Goal: Task Accomplishment & Management: Manage account settings

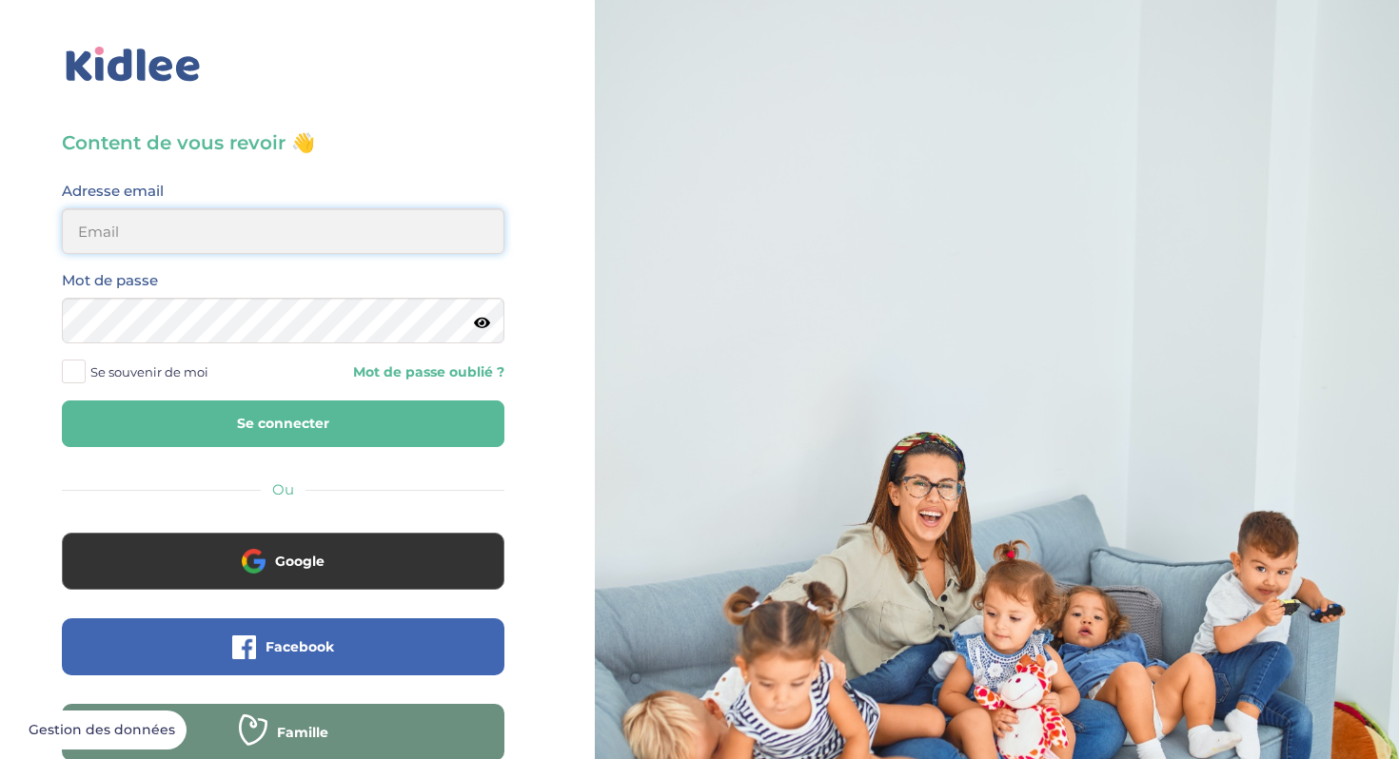
click at [395, 232] on input "email" at bounding box center [283, 231] width 443 height 46
type input "bbremoretti@gmail.com"
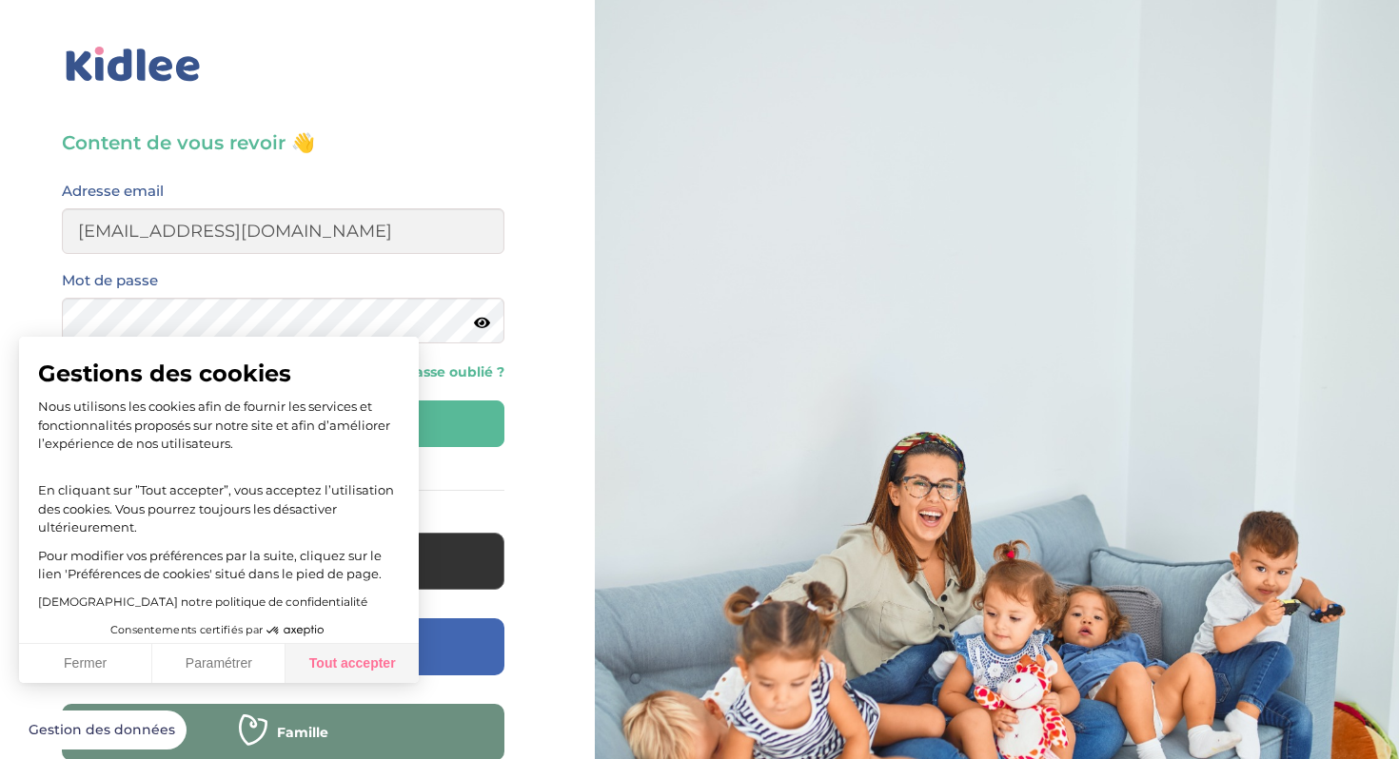
click at [354, 661] on button "Tout accepter" at bounding box center [351, 664] width 133 height 40
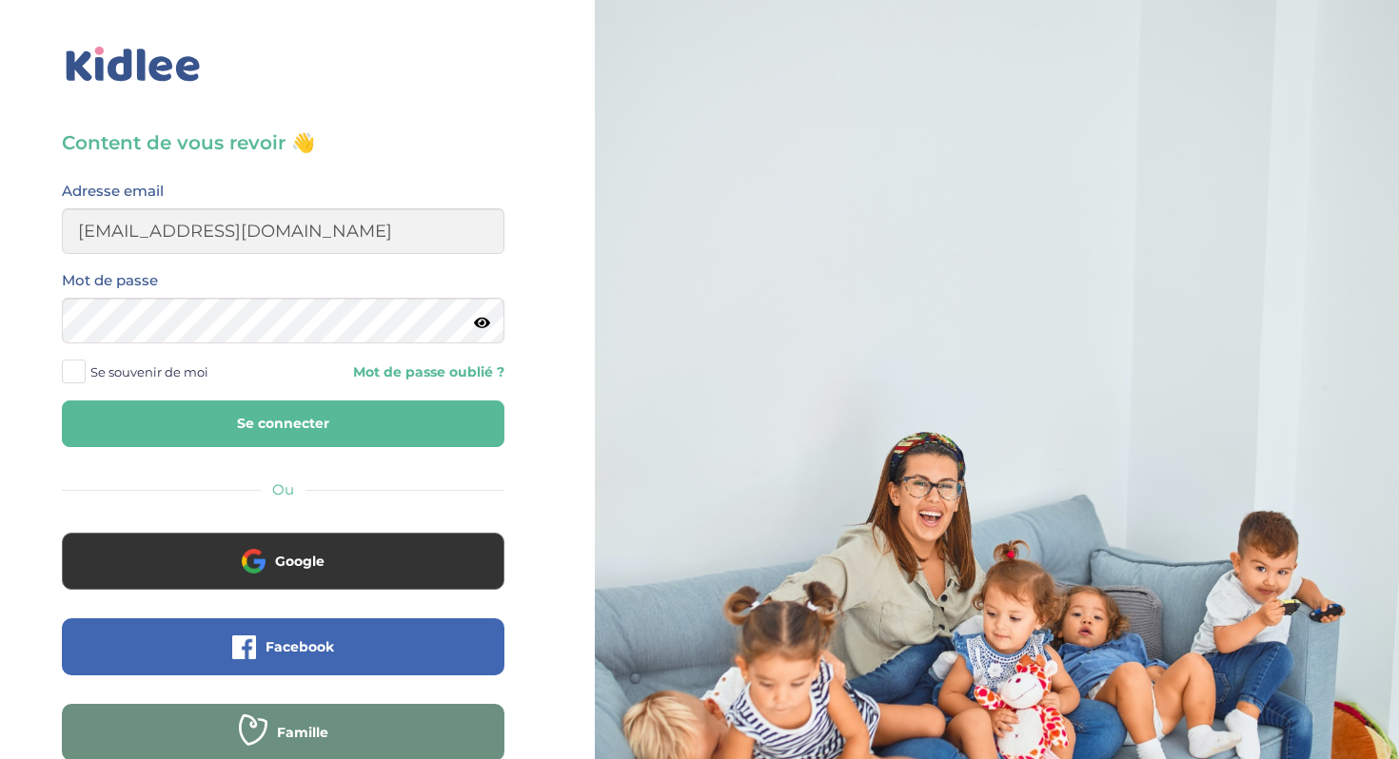
click at [394, 364] on link "Mot de passe oublié ?" at bounding box center [401, 373] width 207 height 18
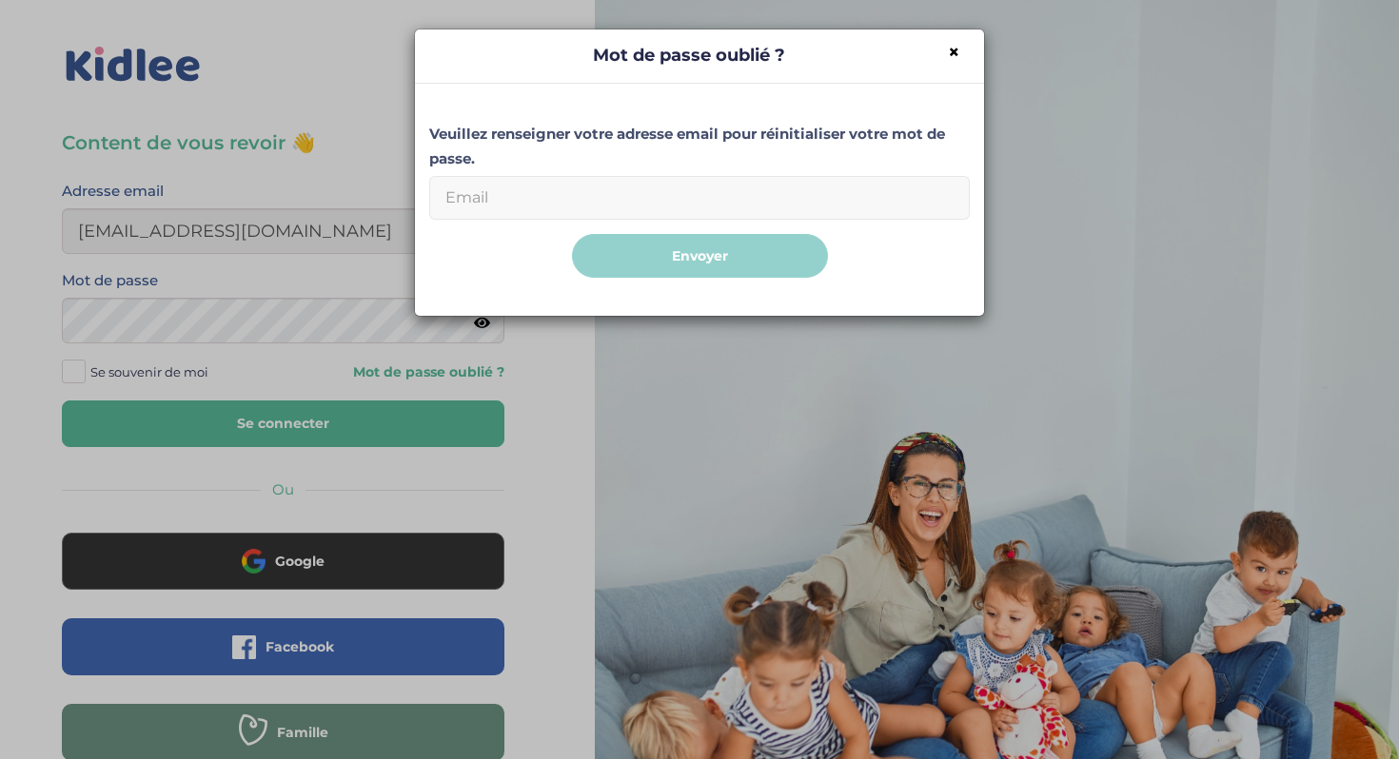
click at [609, 202] on input "Email" at bounding box center [699, 198] width 541 height 44
type input "bbremoretti@gmail.com"
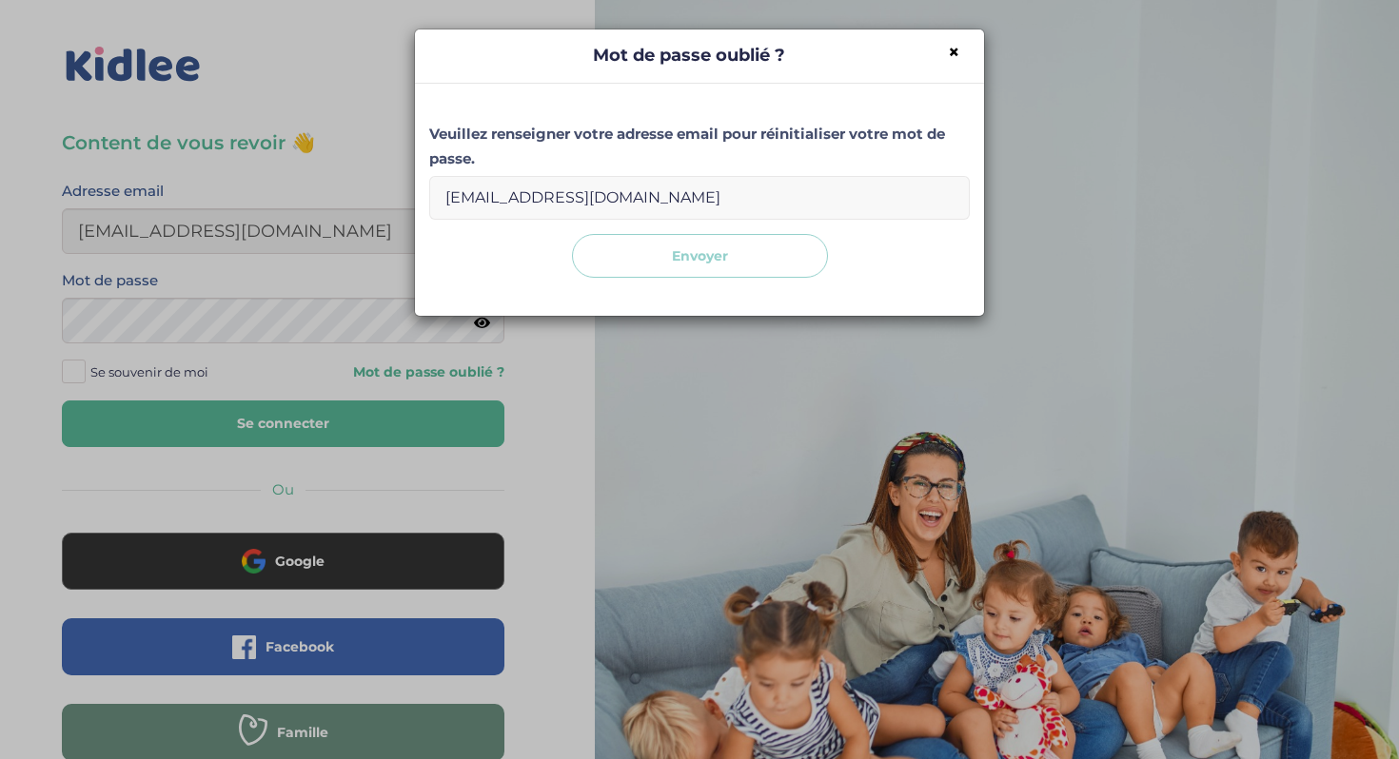
click at [648, 265] on button "Envoyer" at bounding box center [700, 256] width 256 height 45
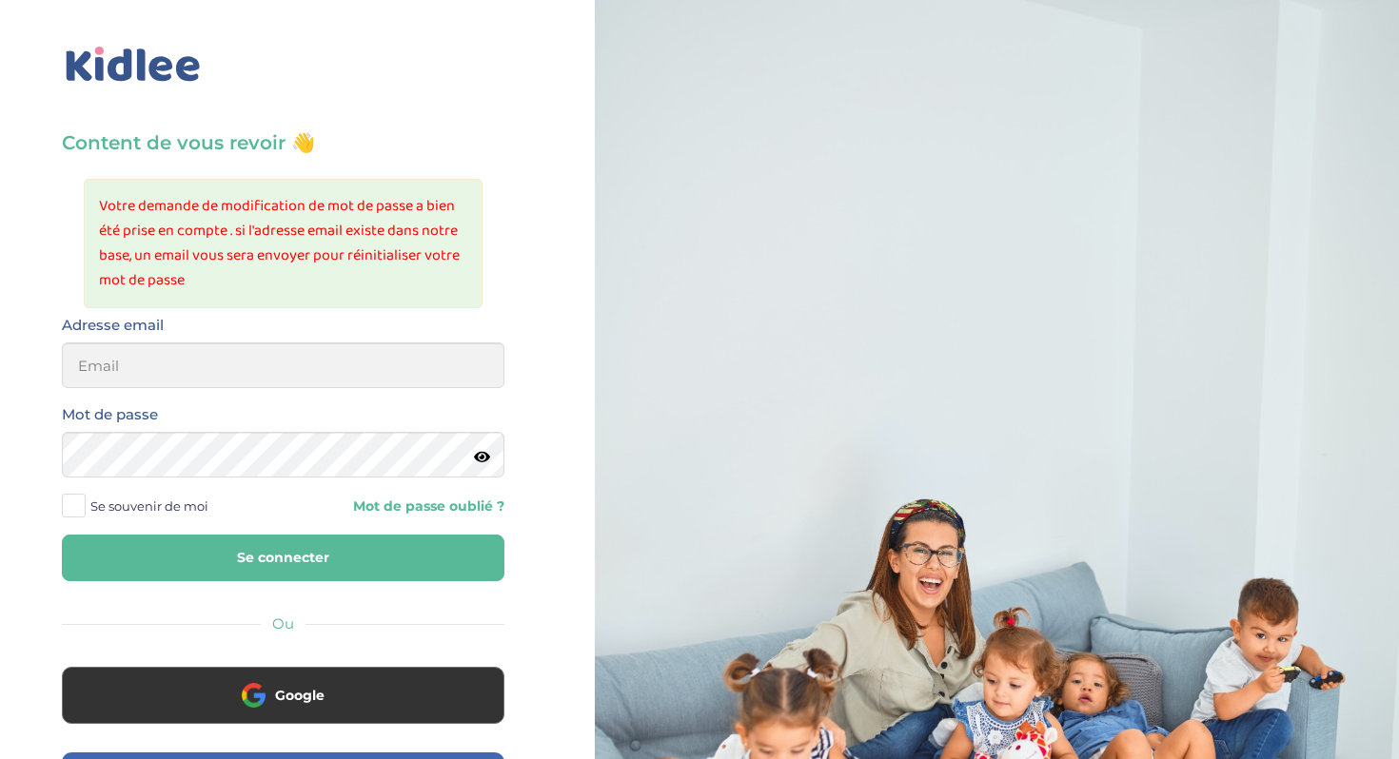
click at [411, 498] on link "Mot de passe oublié ?" at bounding box center [401, 507] width 207 height 18
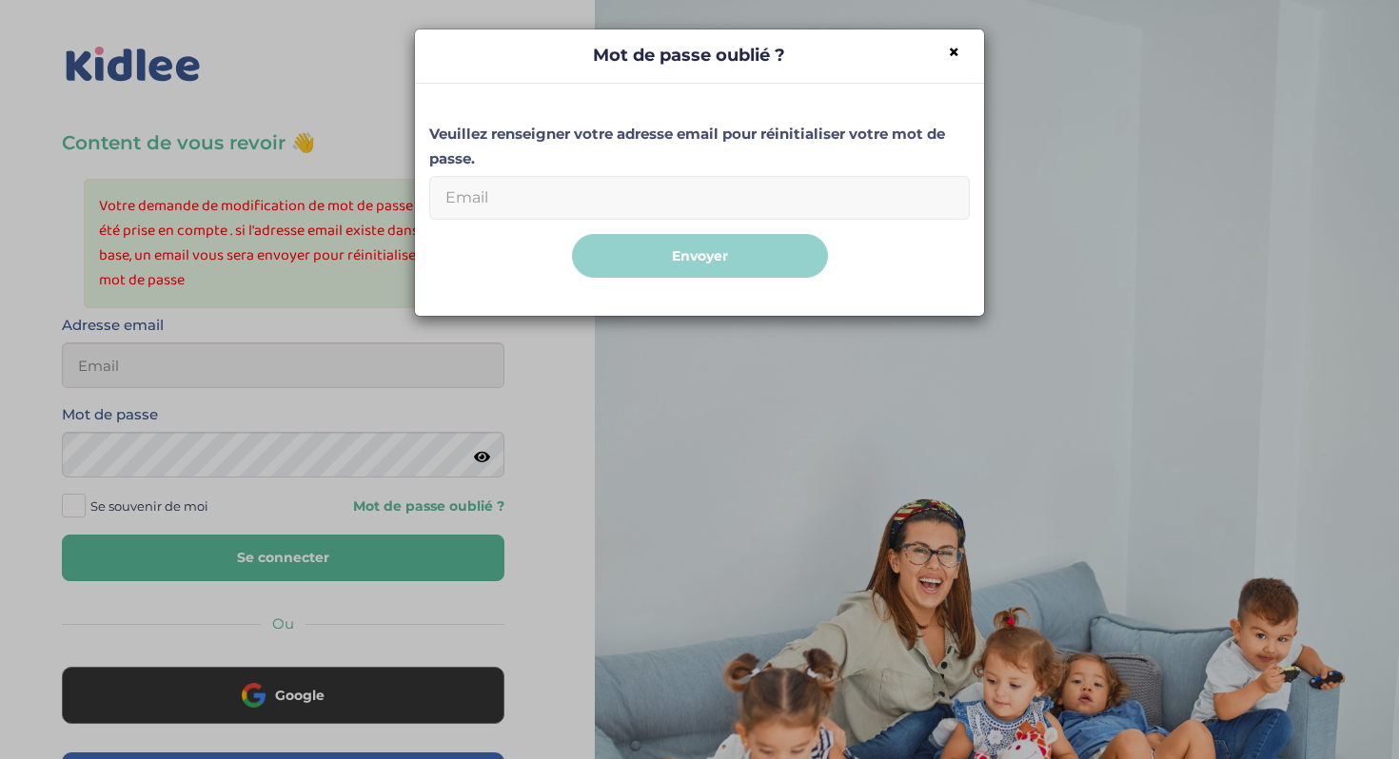
click at [588, 205] on input "Email" at bounding box center [699, 198] width 541 height 44
type input "brenda.morettidona@gmail.com"
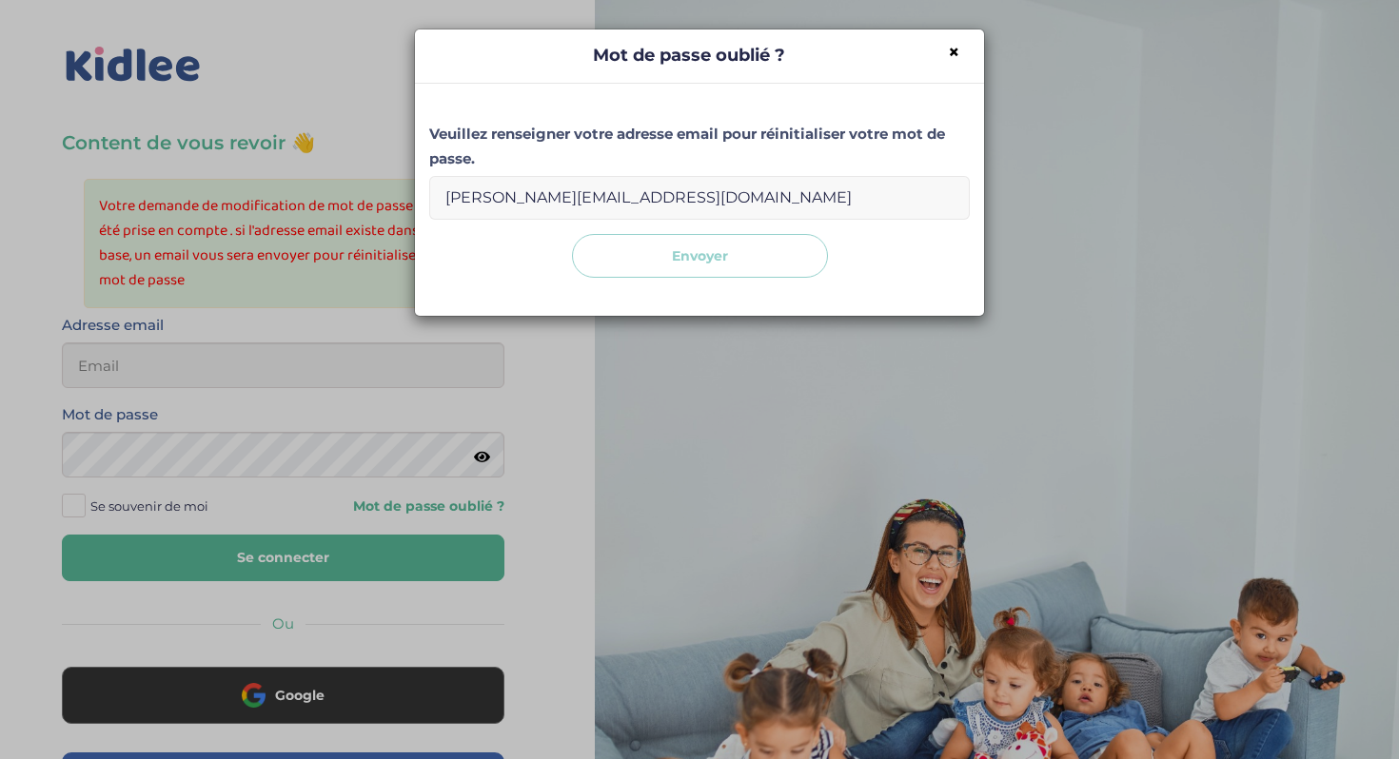
click at [672, 256] on button "Envoyer" at bounding box center [700, 256] width 256 height 45
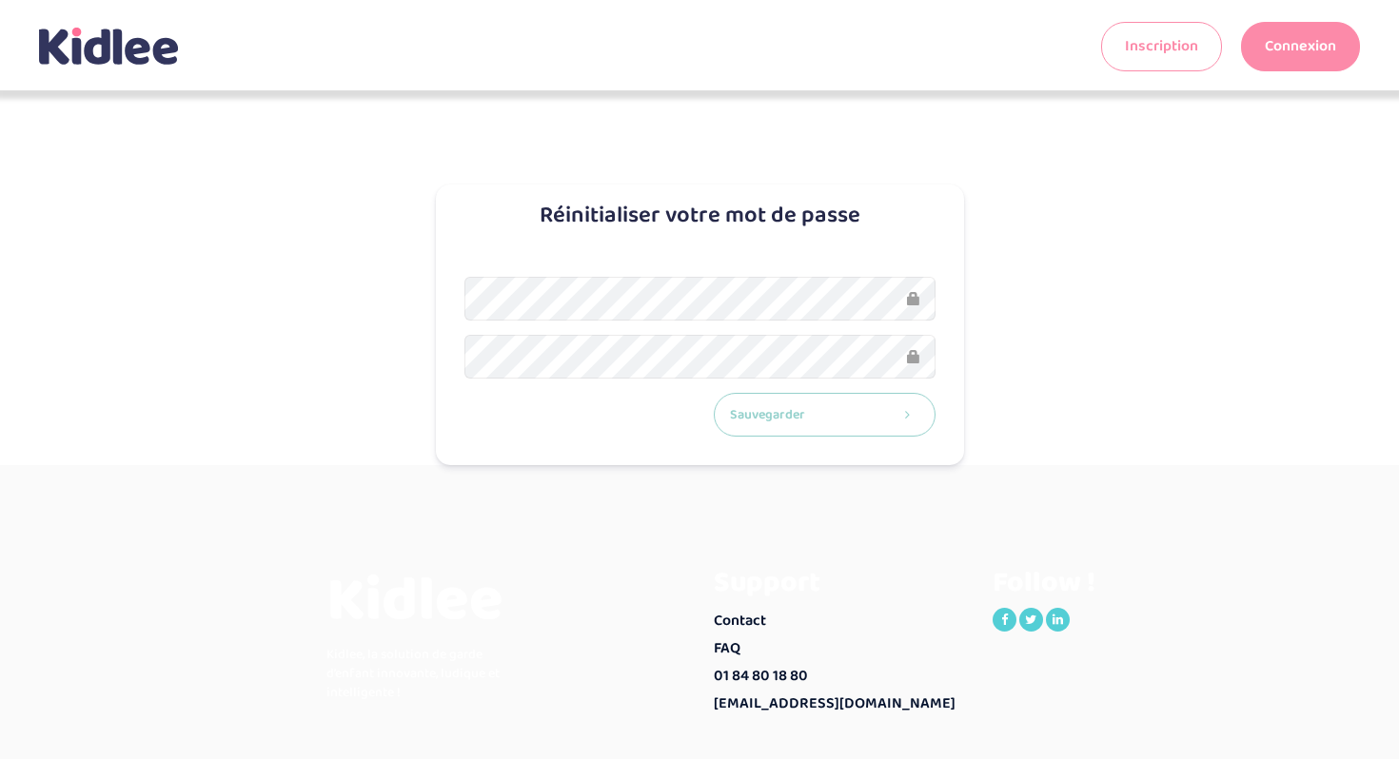
click at [797, 427] on button "Sauvegarder" at bounding box center [825, 415] width 222 height 45
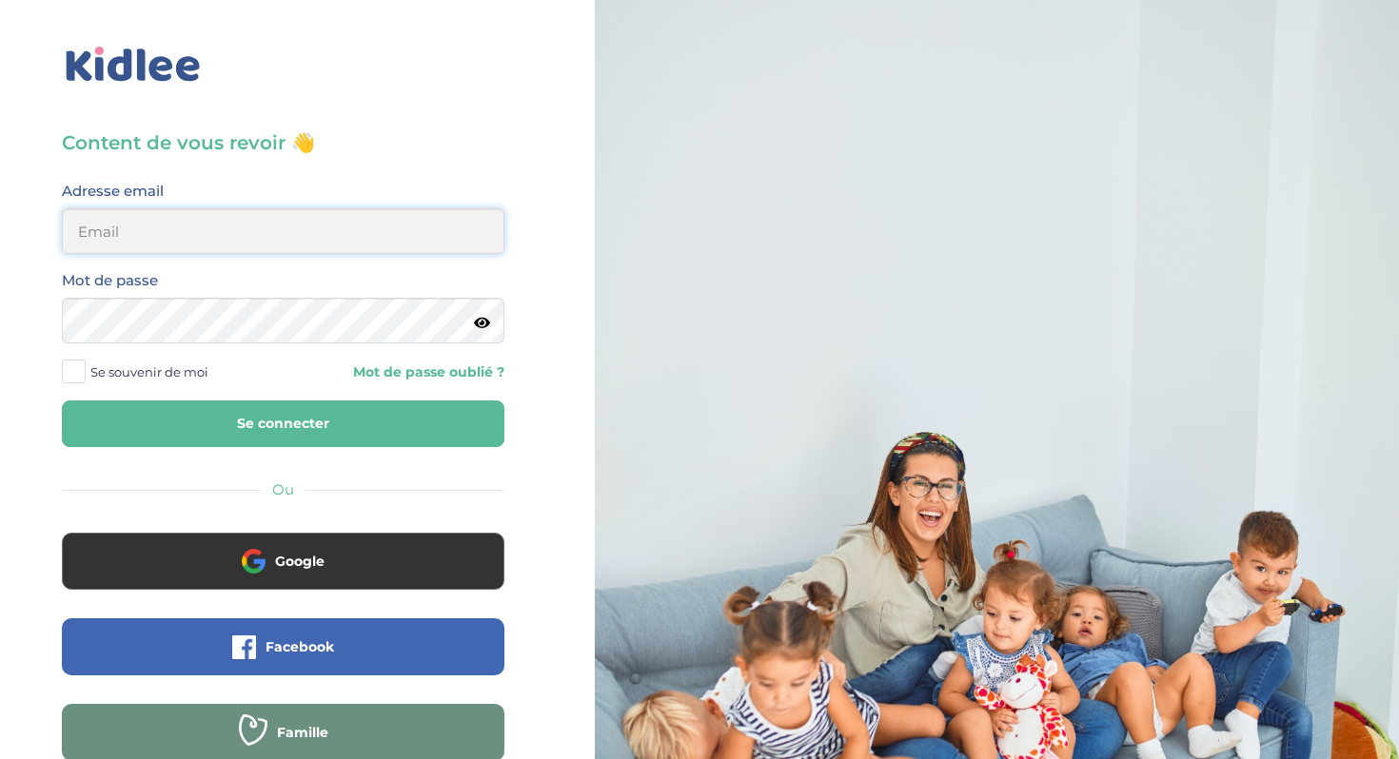
click at [402, 231] on input "email" at bounding box center [283, 231] width 443 height 46
type input "brenda.morettidona@gmail.com"
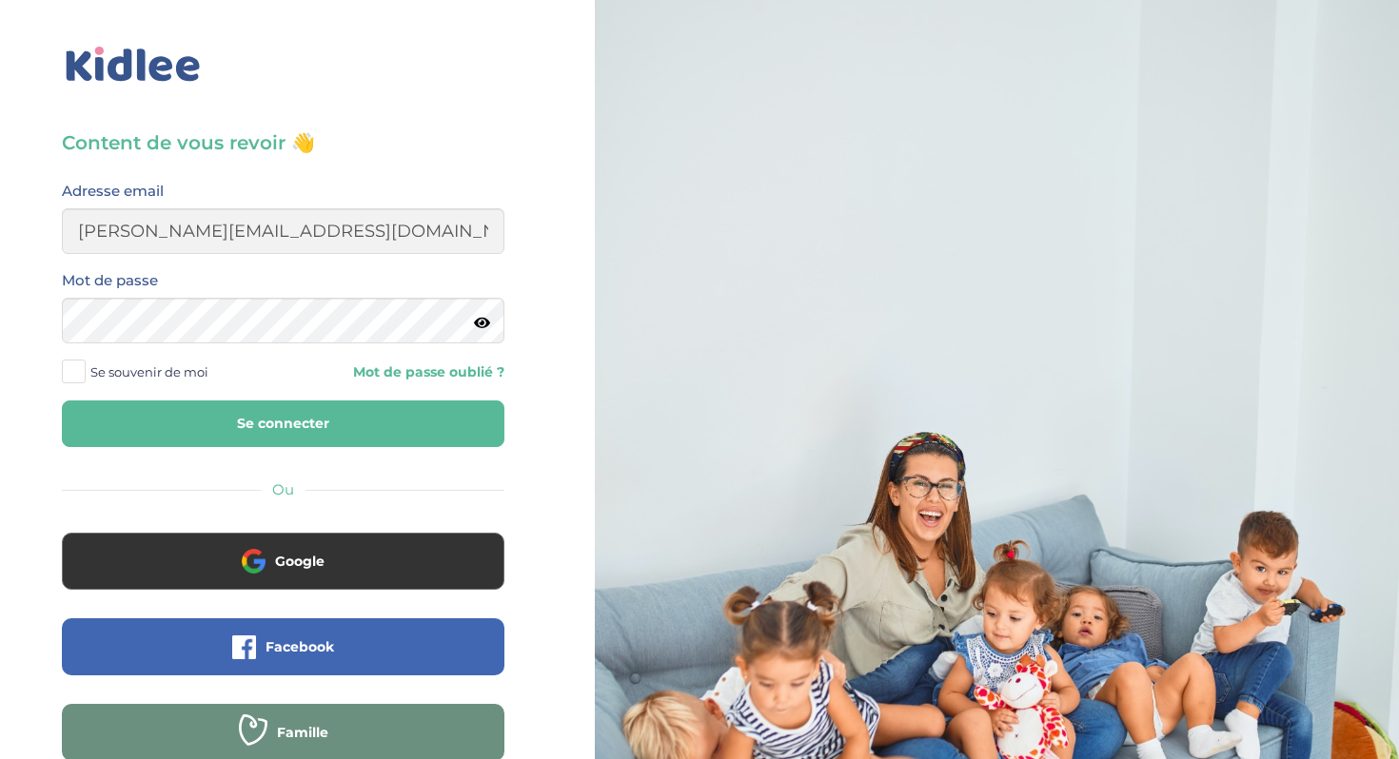
click at [86, 375] on label "Se souvenir de moi" at bounding box center [142, 372] width 161 height 29
click at [0, 0] on input "Se souvenir de moi" at bounding box center [0, 0] width 0 height 0
click at [198, 433] on button "Se connecter" at bounding box center [283, 424] width 443 height 47
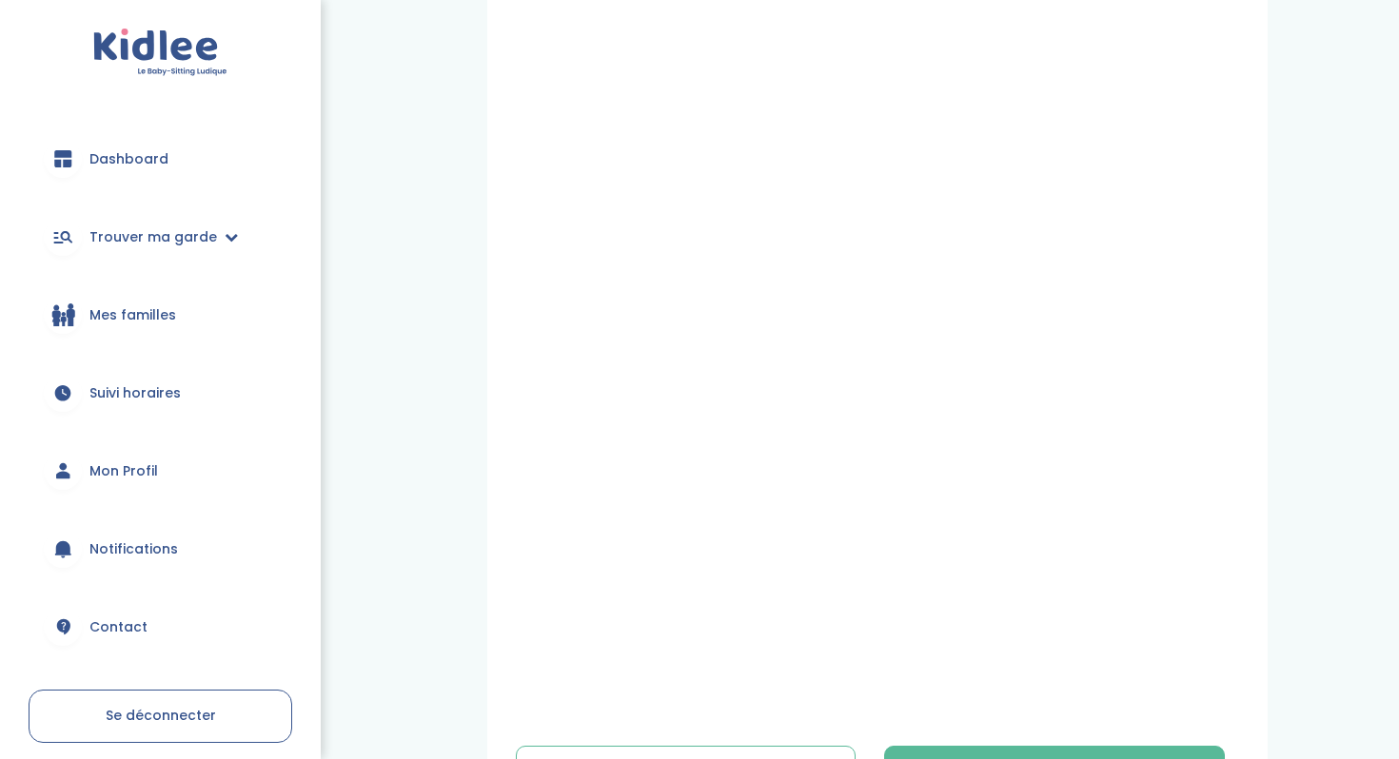
scroll to position [452, 0]
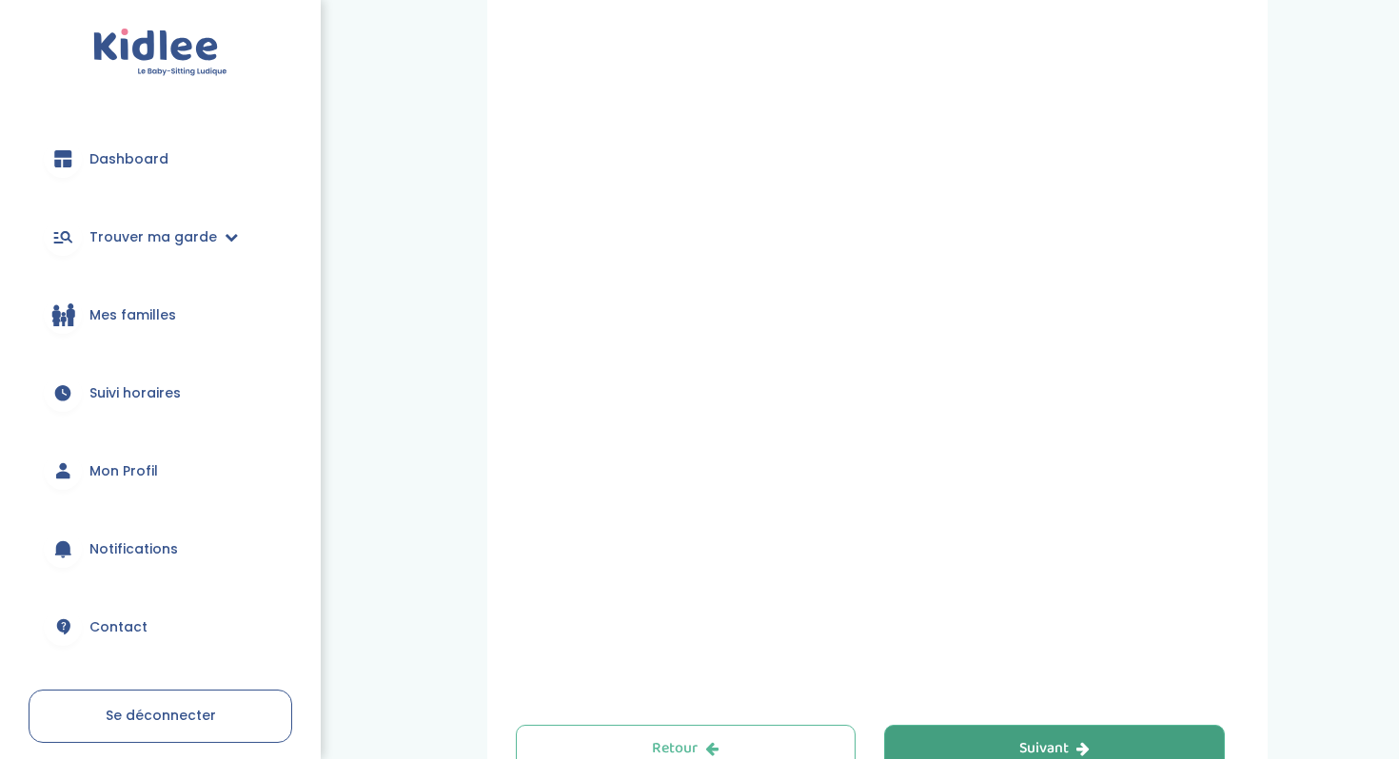
click at [974, 752] on button "Suivant" at bounding box center [1054, 749] width 341 height 48
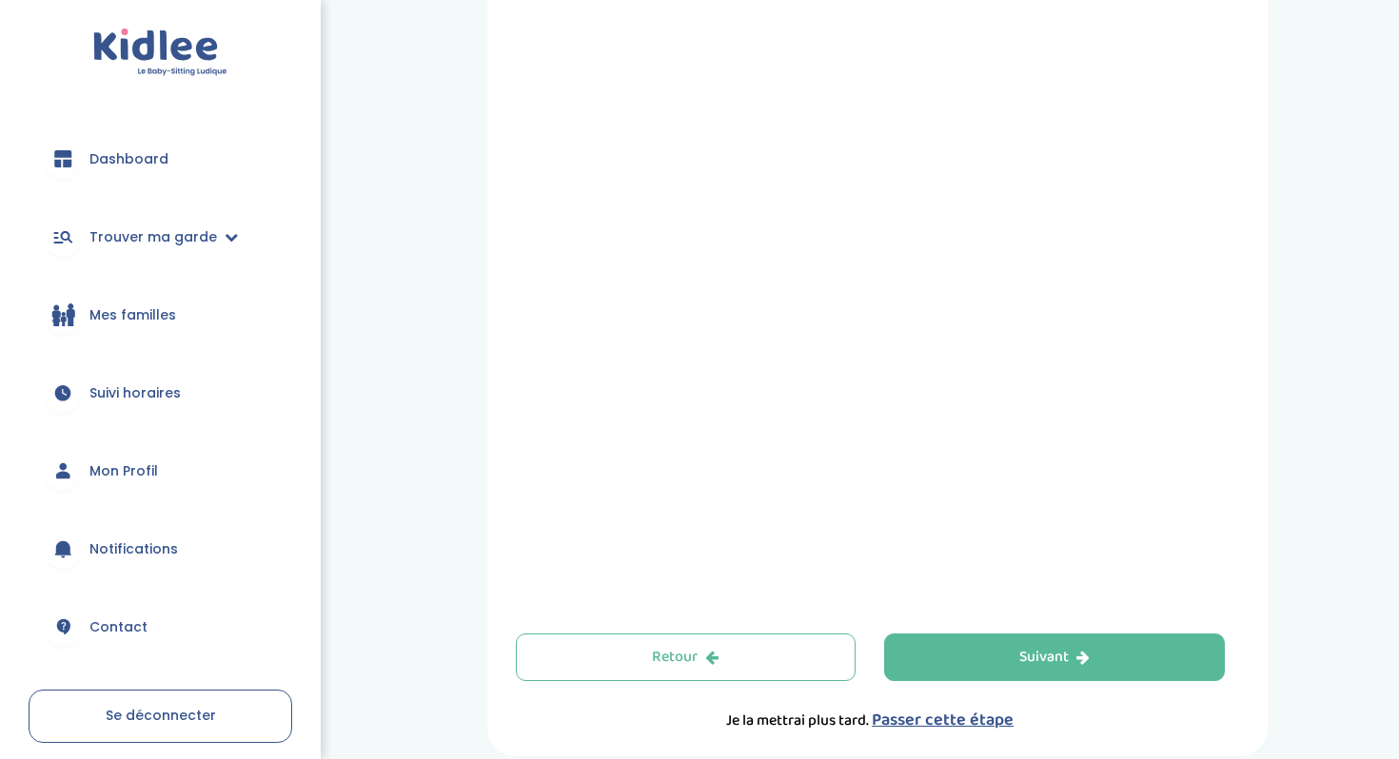
scroll to position [575, 0]
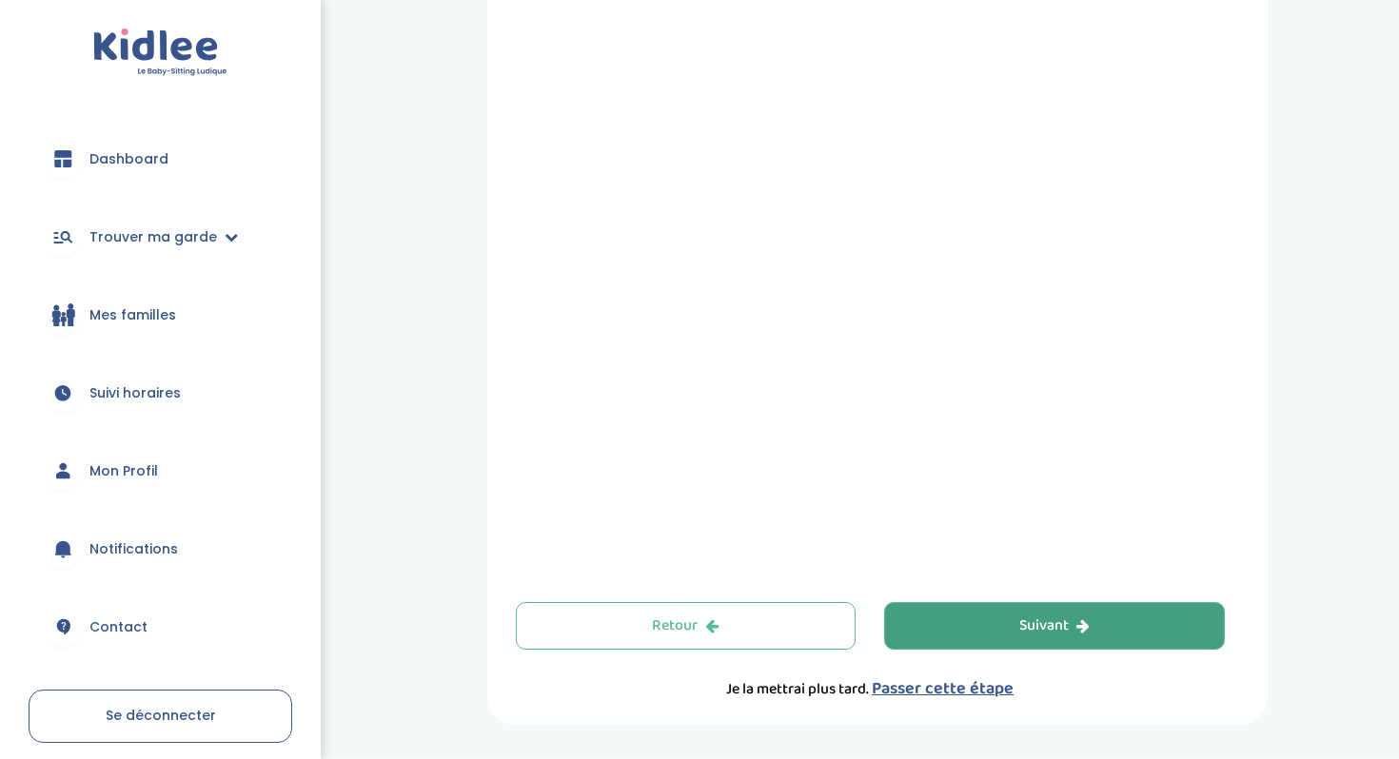
click at [994, 621] on button "Suivant" at bounding box center [1054, 626] width 341 height 48
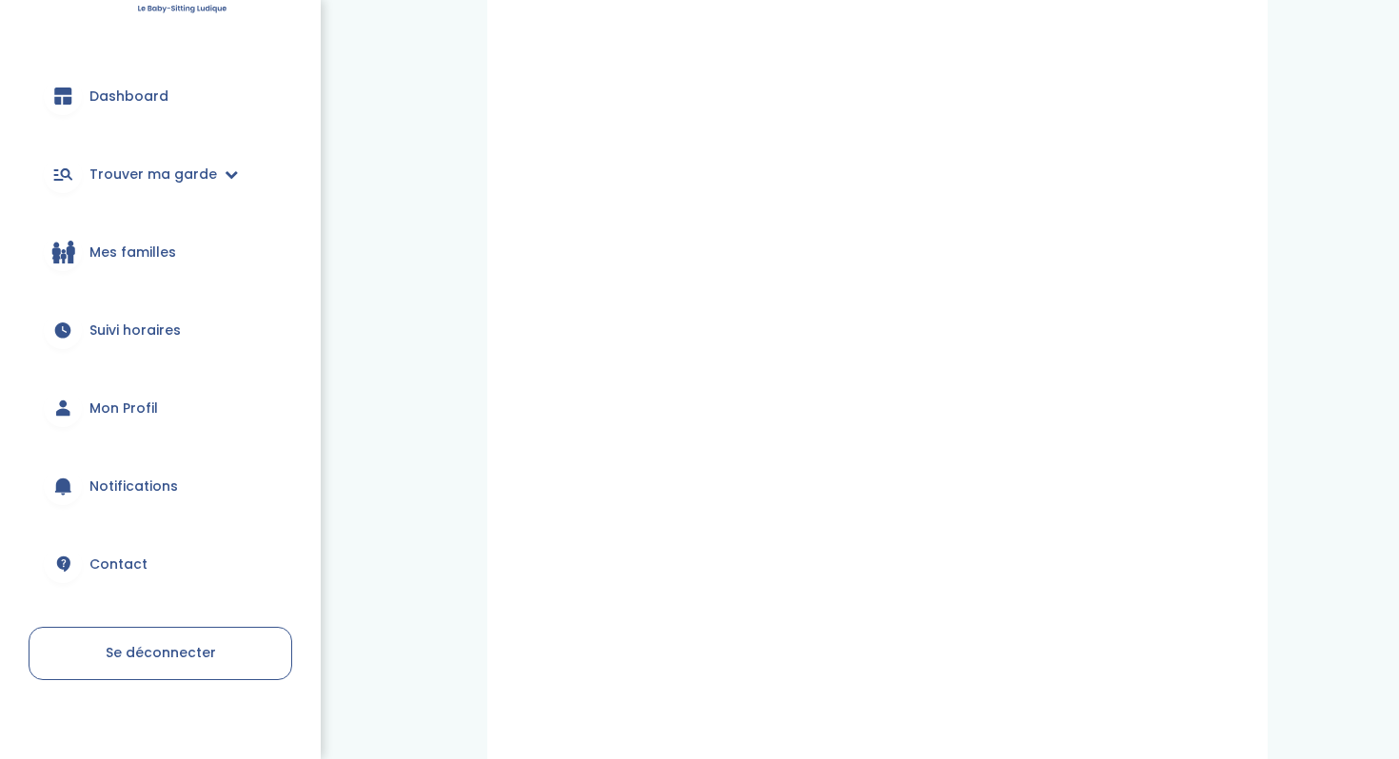
scroll to position [65, 0]
click at [130, 402] on span "Mon Profil" at bounding box center [123, 407] width 69 height 20
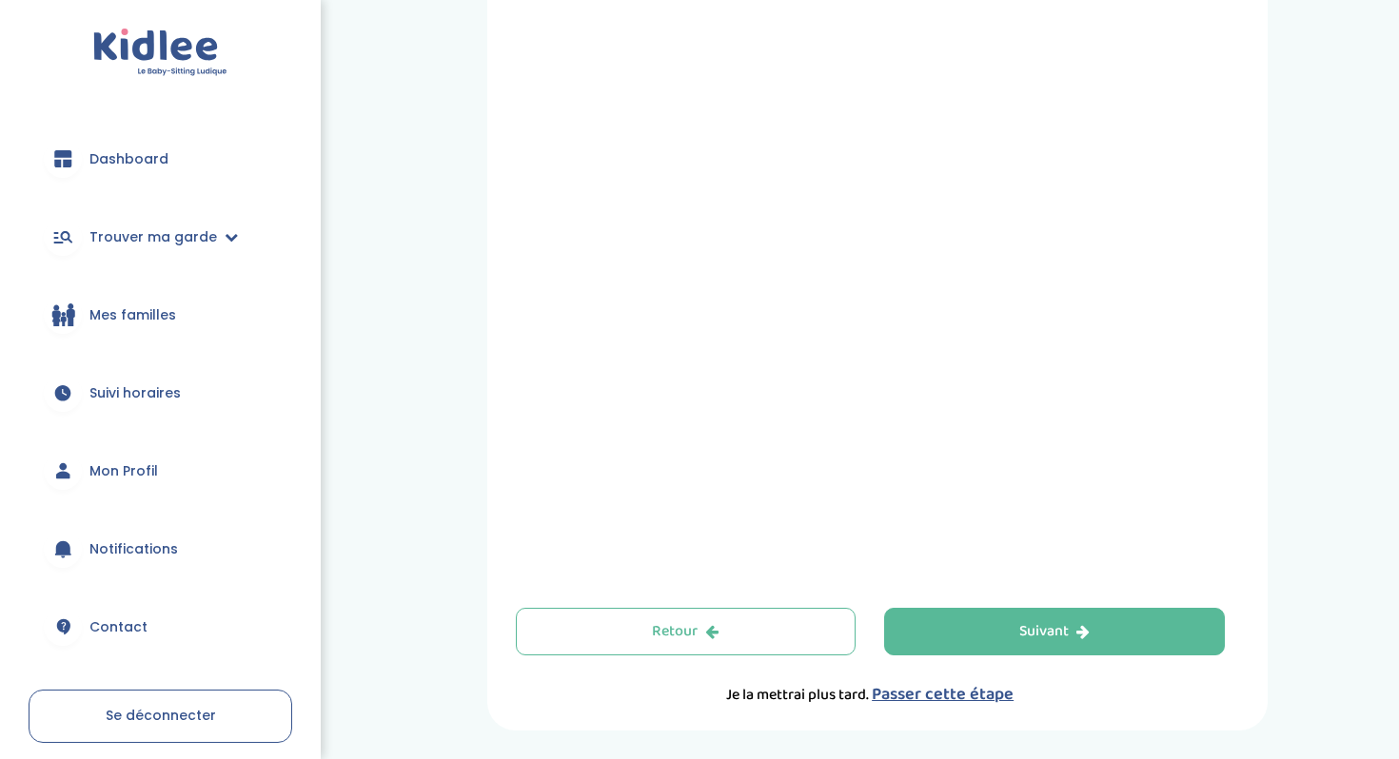
scroll to position [635, 0]
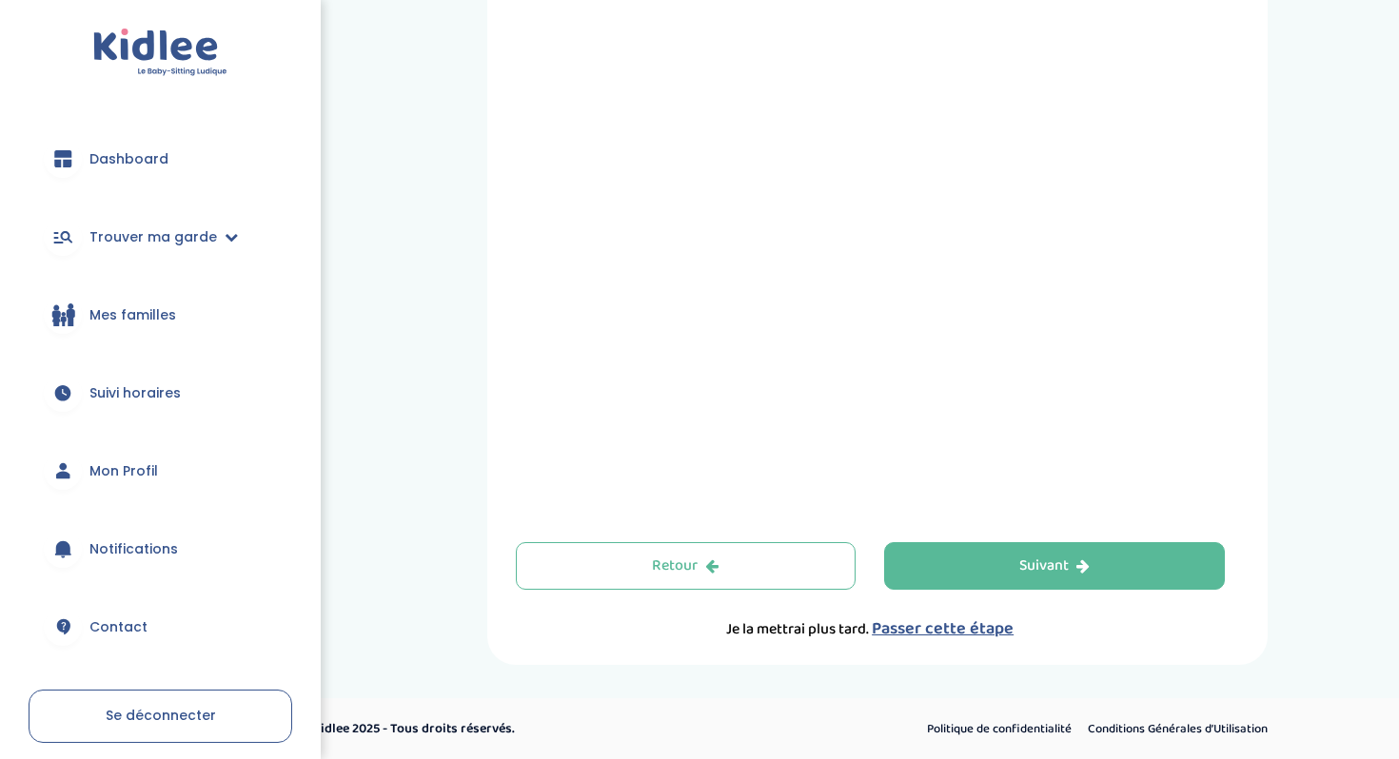
click at [919, 637] on span "Passer cette étape" at bounding box center [943, 629] width 142 height 27
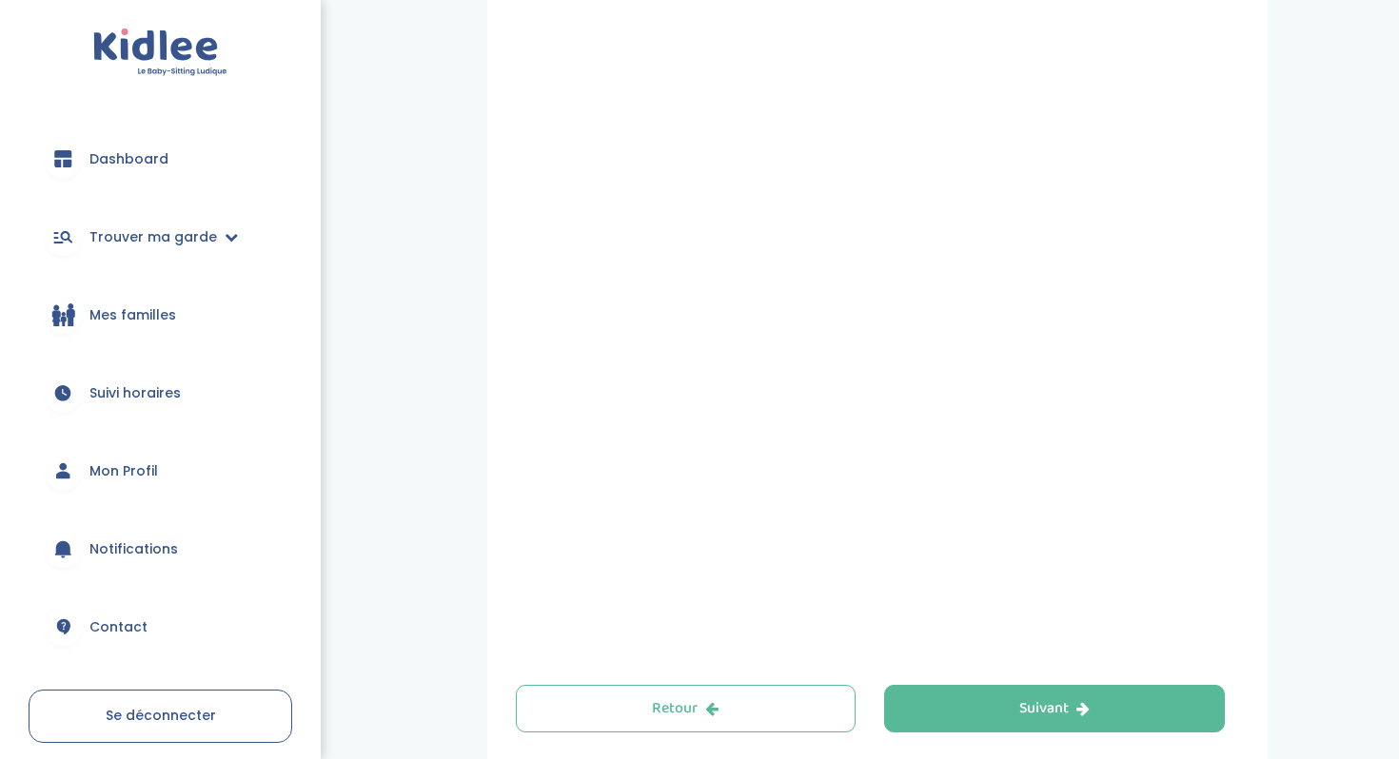
scroll to position [635, 0]
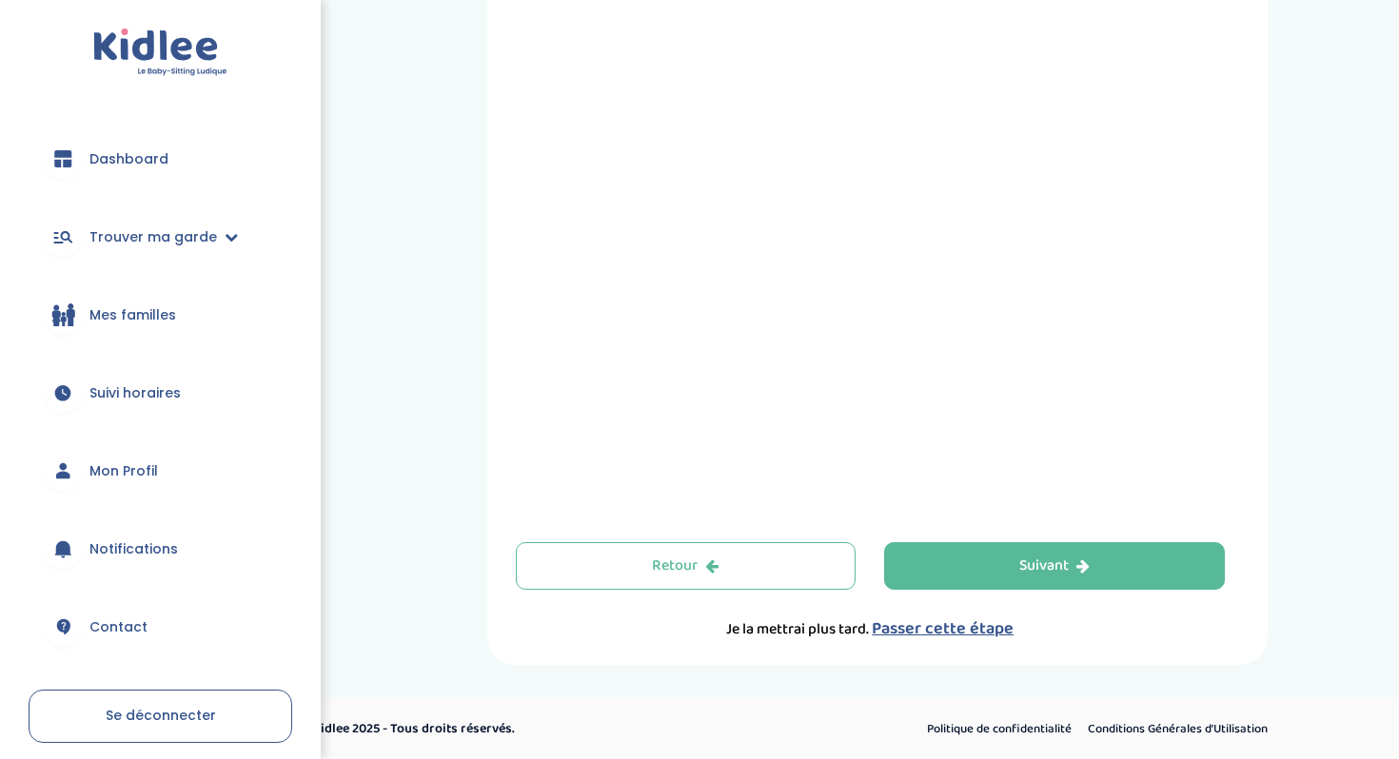
click at [141, 403] on link "Suivi horaires" at bounding box center [161, 393] width 264 height 69
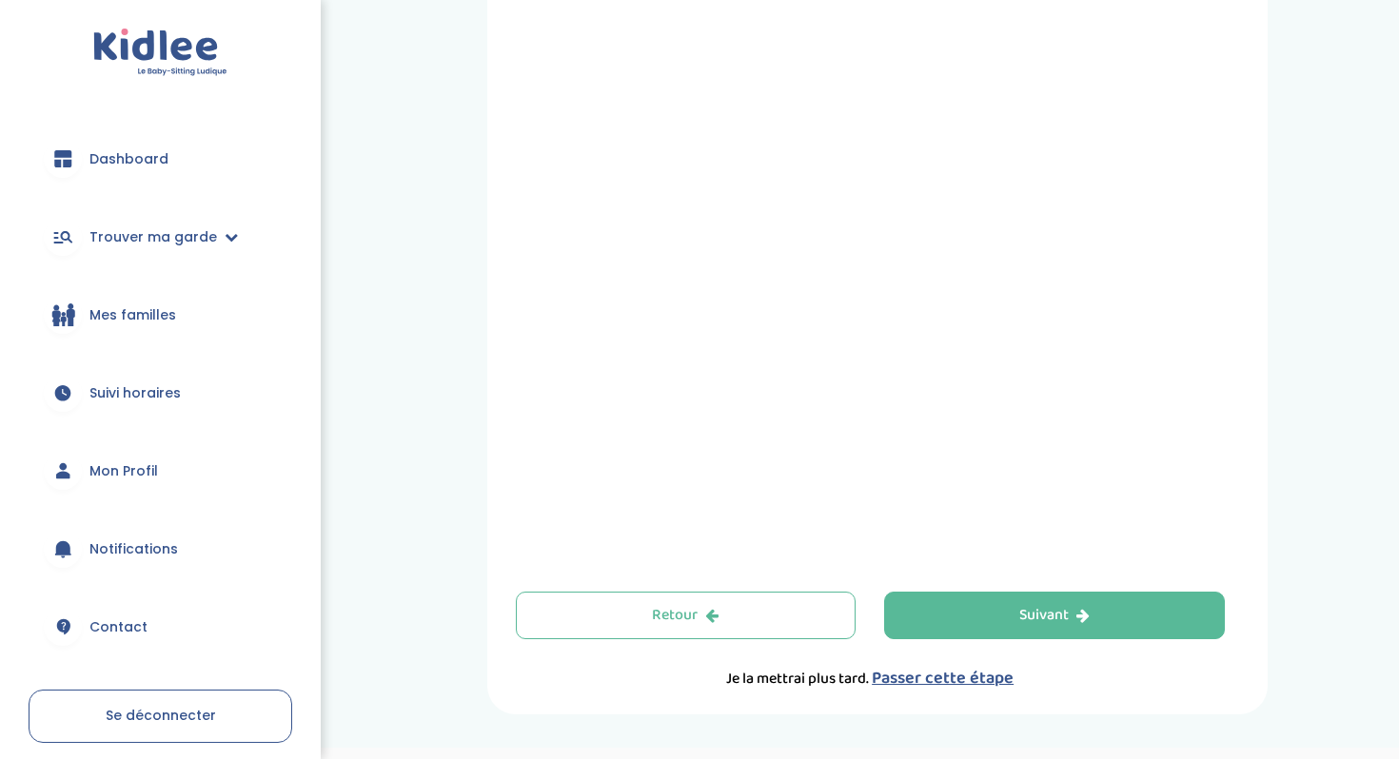
scroll to position [590, 0]
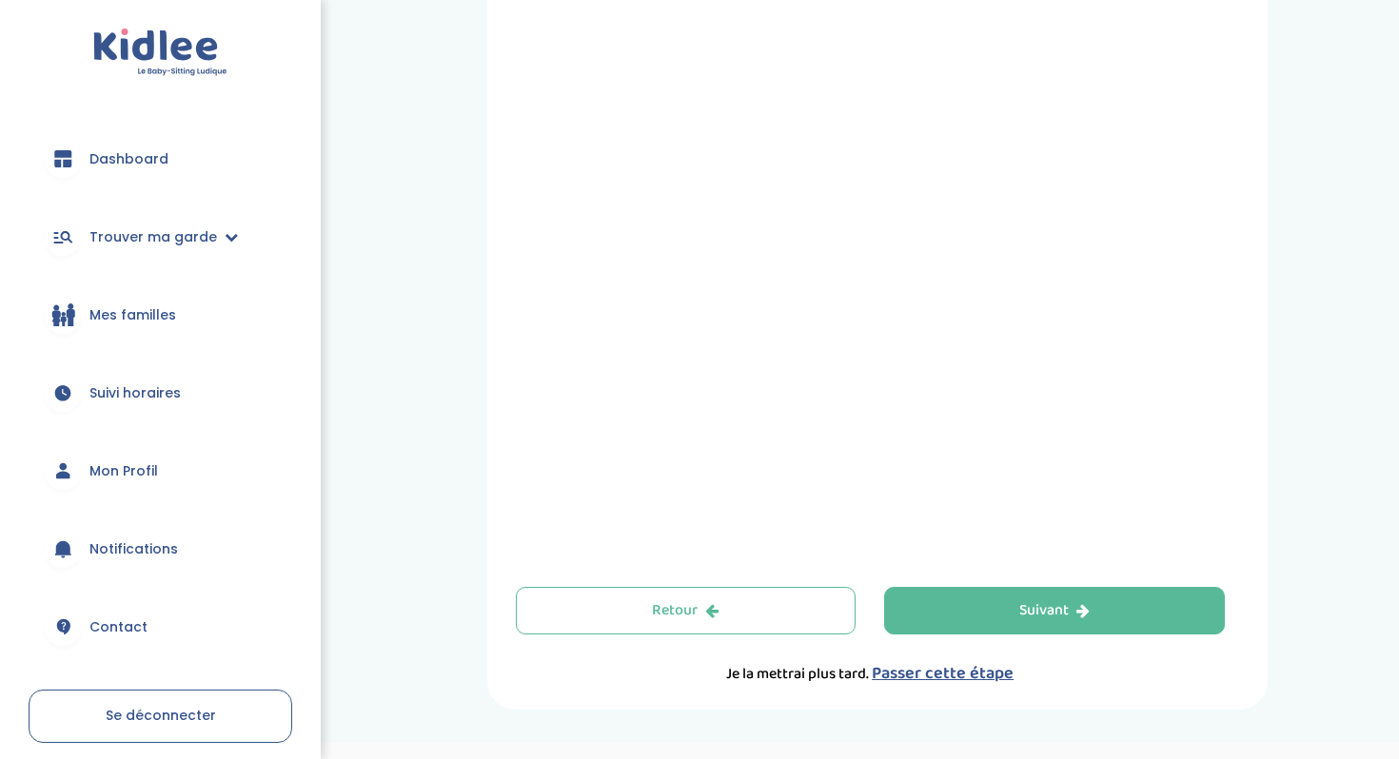
click at [937, 679] on span "Passer cette étape" at bounding box center [943, 673] width 142 height 27
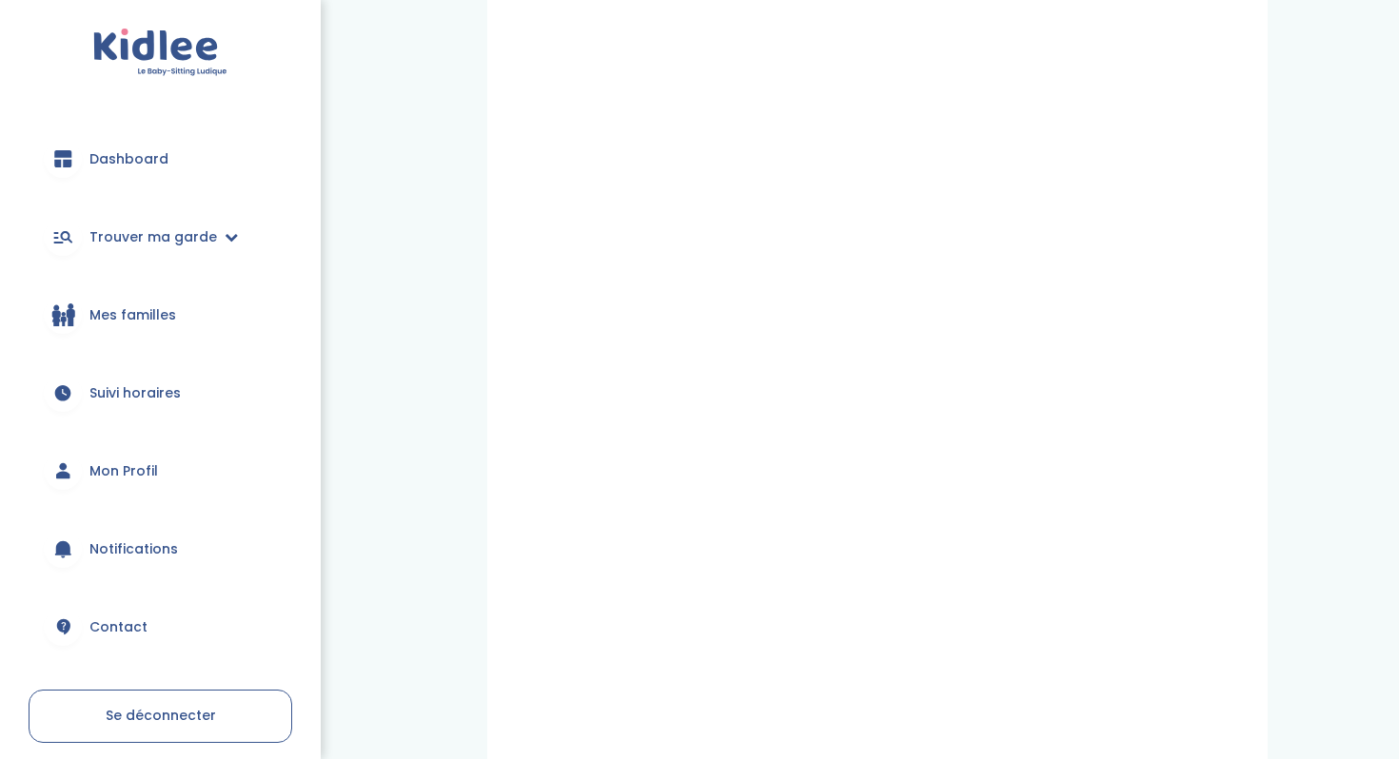
scroll to position [173, 0]
click at [226, 234] on icon at bounding box center [231, 236] width 13 height 13
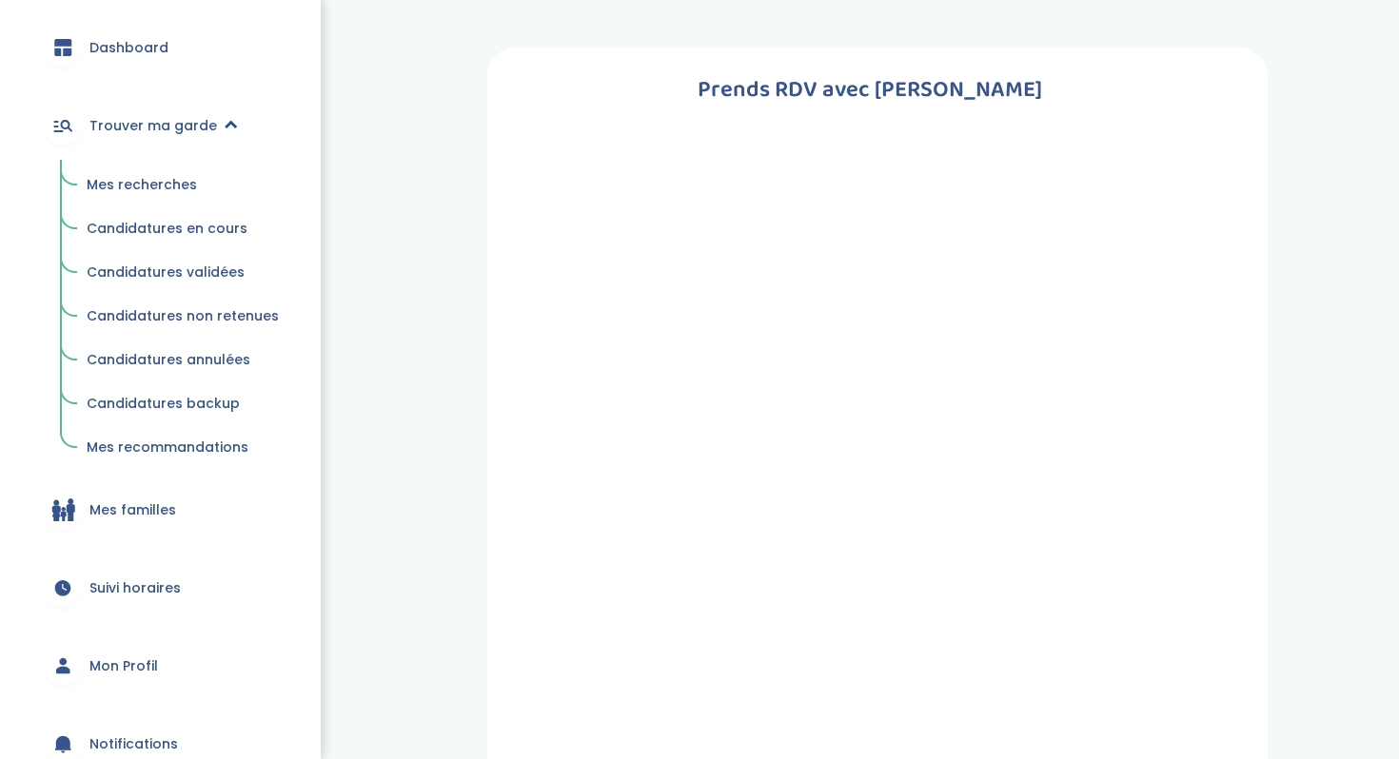
scroll to position [189, 0]
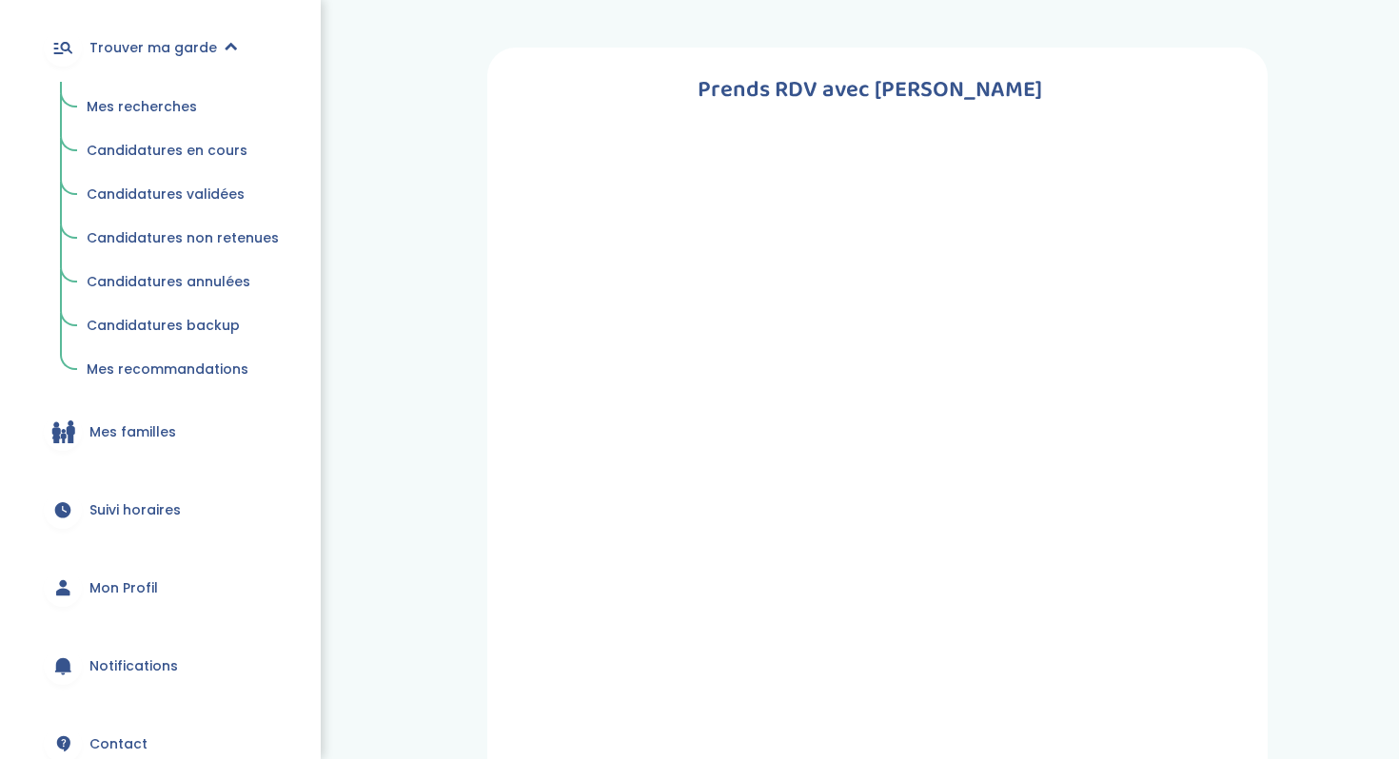
click at [133, 434] on span "Mes familles" at bounding box center [132, 433] width 87 height 20
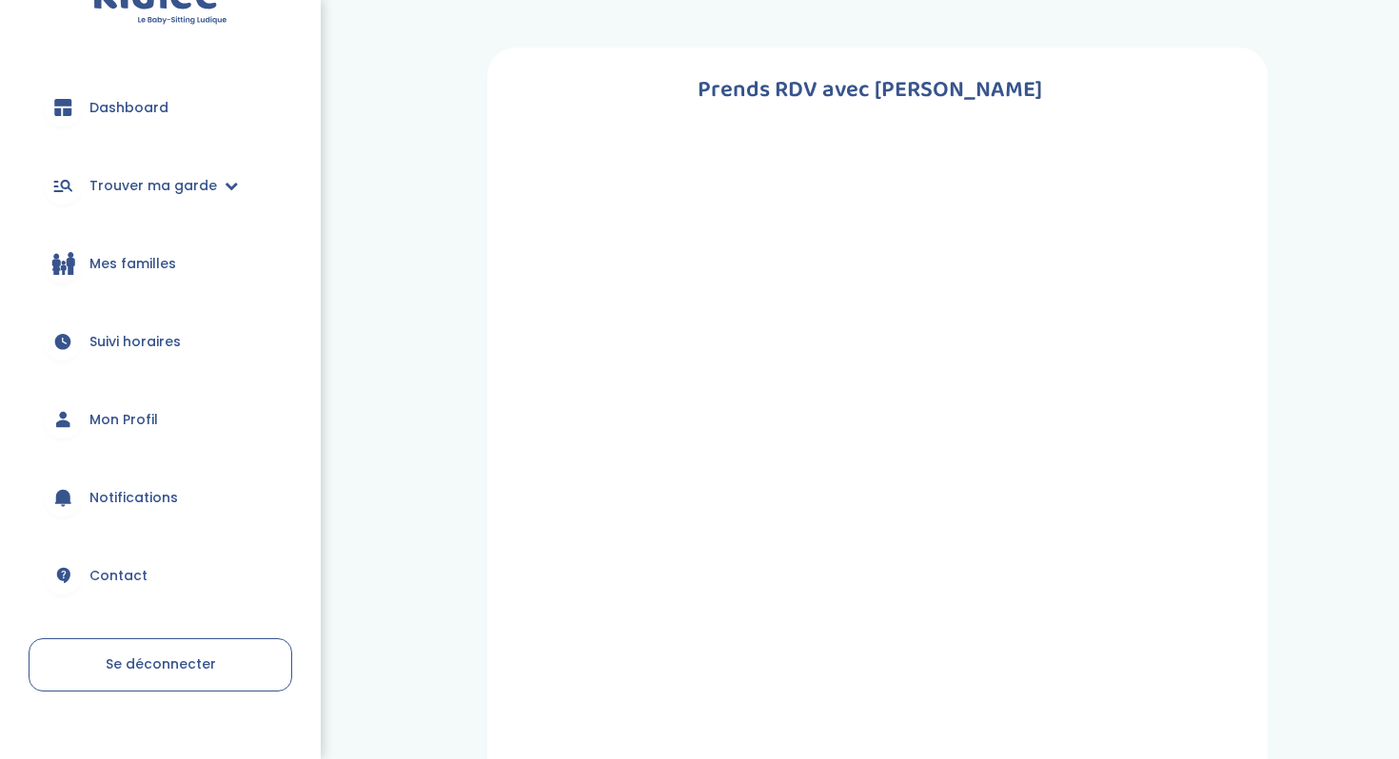
scroll to position [79, 0]
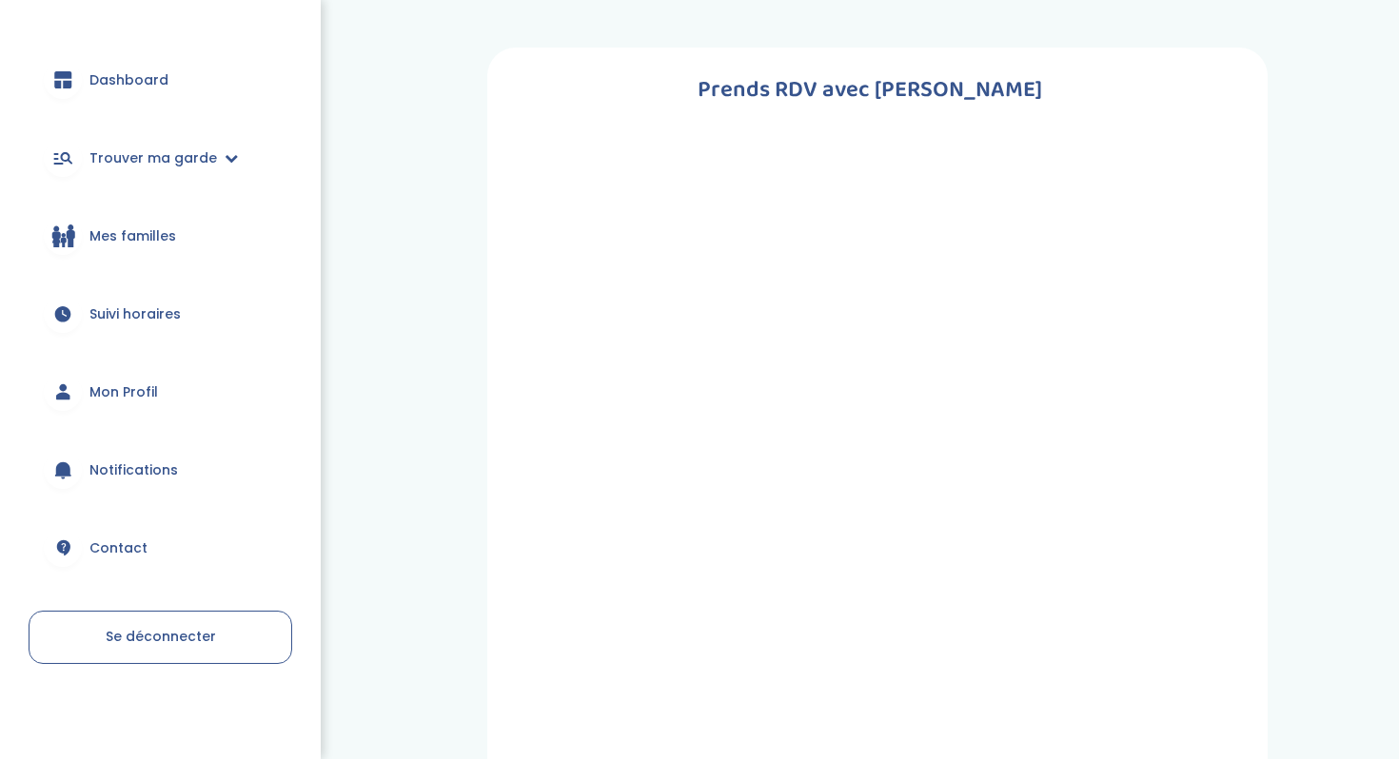
click at [130, 393] on span "Mon Profil" at bounding box center [123, 393] width 69 height 20
